Goal: Task Accomplishment & Management: Manage account settings

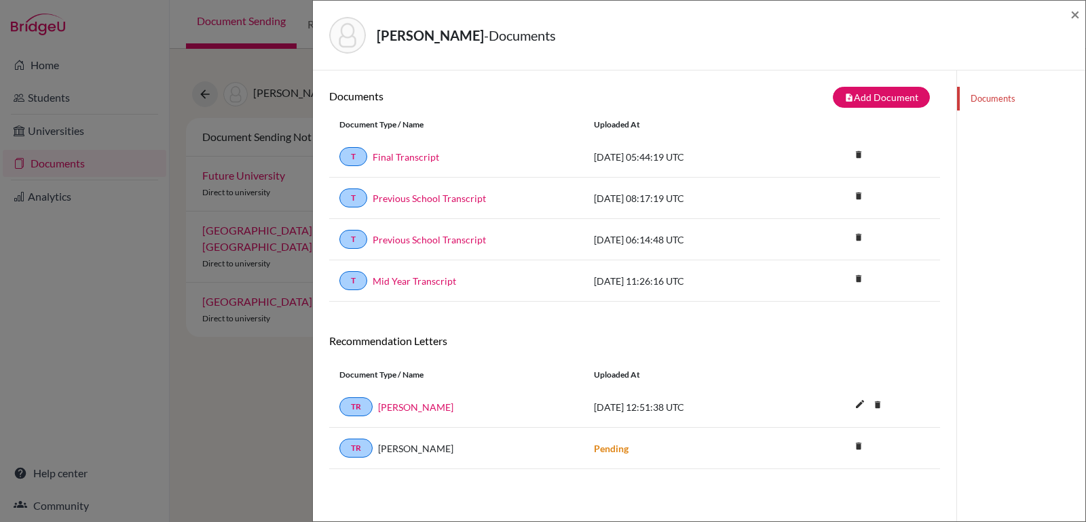
click at [117, 51] on div "[PERSON_NAME] - Documents × Documents note_add Add Document Document type Chang…" at bounding box center [543, 261] width 1086 height 522
click at [1072, 14] on span "×" at bounding box center [1074, 14] width 9 height 20
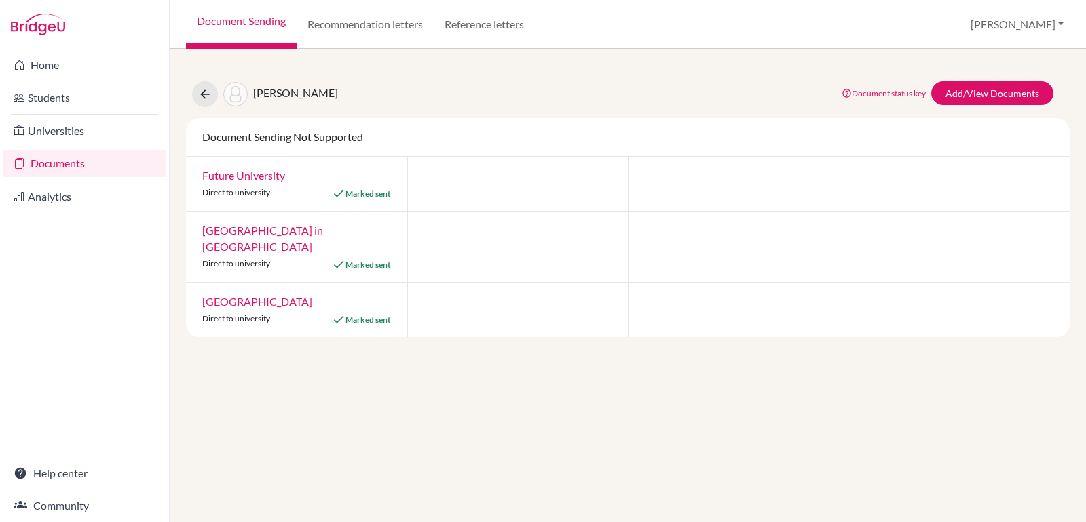
click at [86, 165] on link "Documents" at bounding box center [85, 163] width 164 height 27
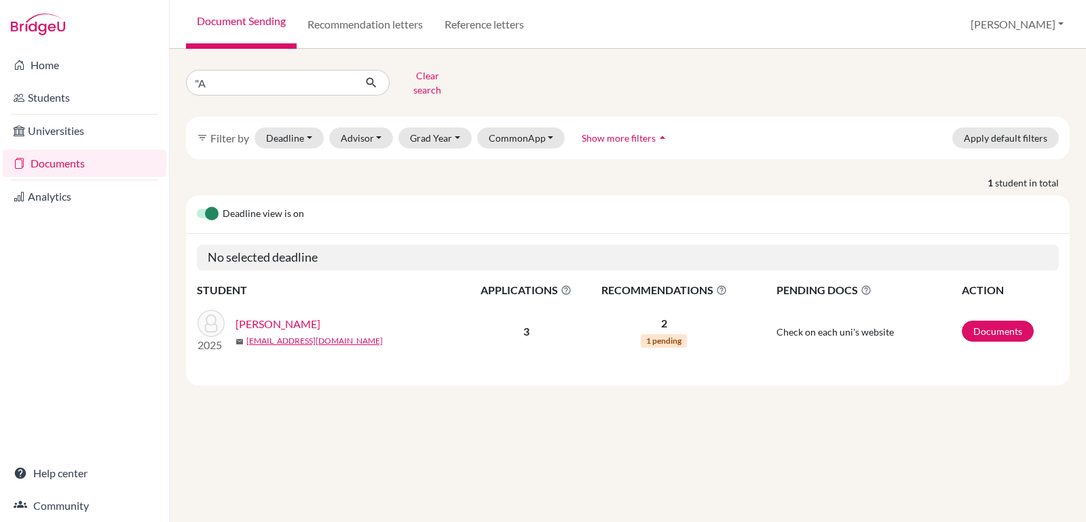
type input """
type input "Koudssi"
click button "submit" at bounding box center [372, 83] width 36 height 26
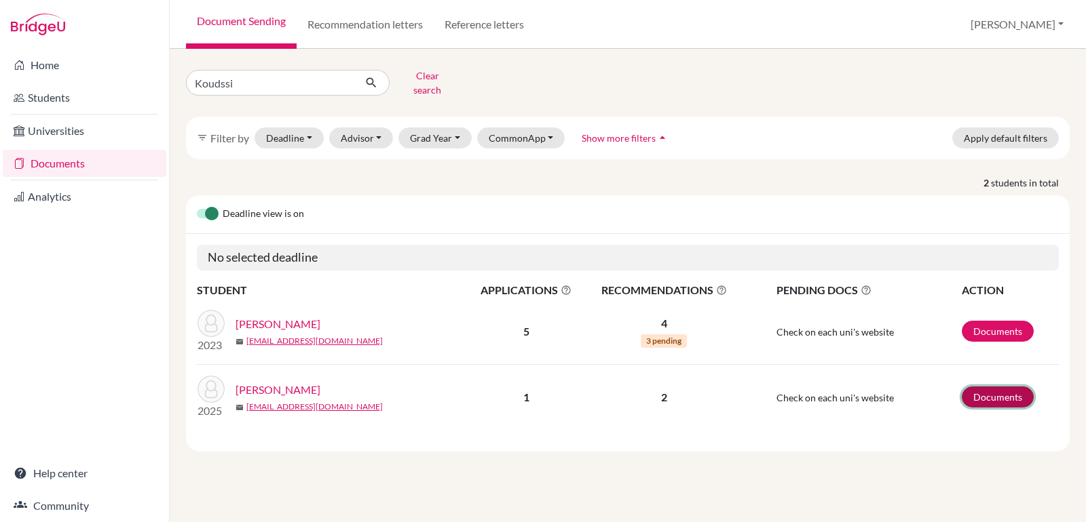
click at [988, 389] on link "Documents" at bounding box center [997, 397] width 72 height 21
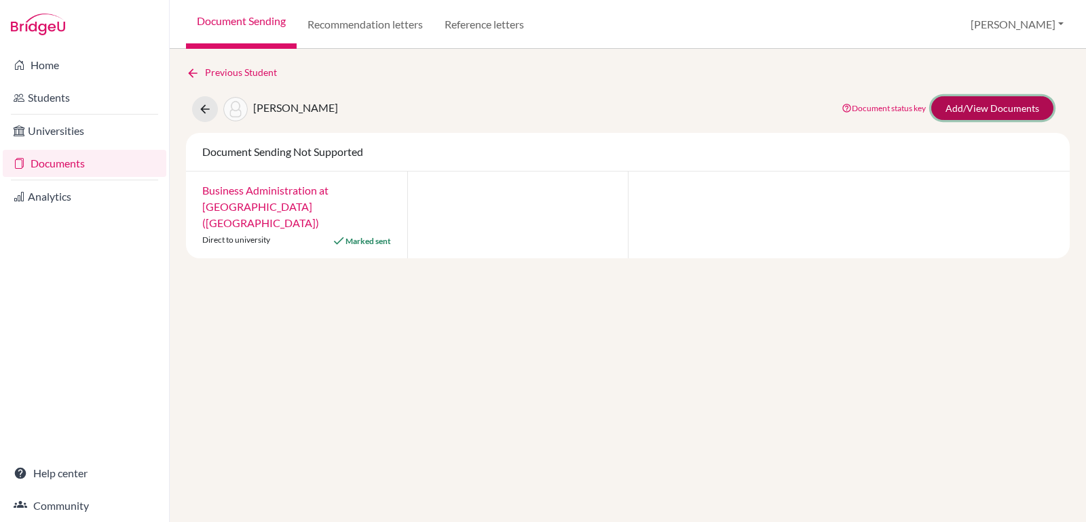
click at [967, 107] on link "Add/View Documents" at bounding box center [992, 108] width 122 height 24
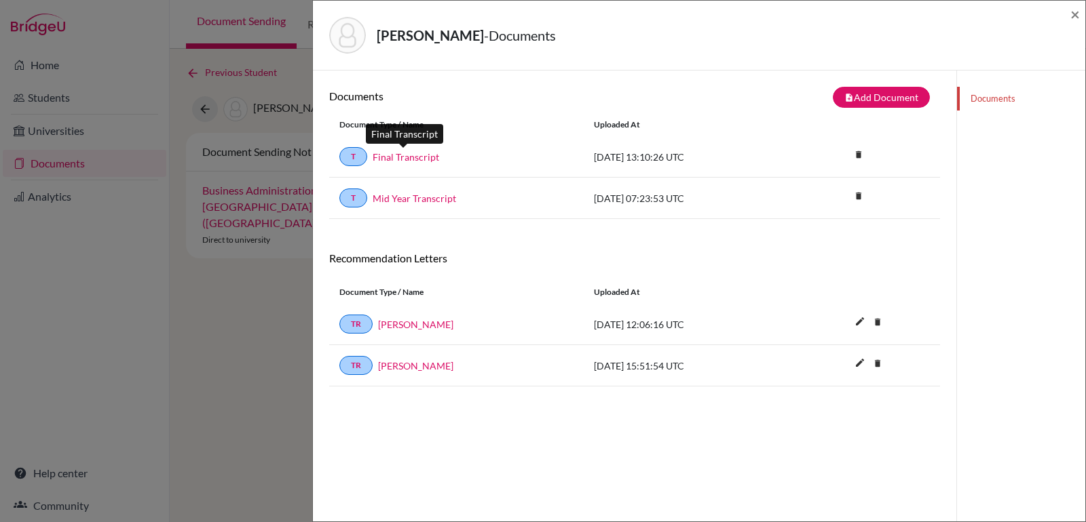
click at [417, 157] on link "Final Transcript" at bounding box center [406, 157] width 66 height 14
click at [442, 195] on link "Mid Year Transcript" at bounding box center [414, 198] width 83 height 14
